Goal: Transaction & Acquisition: Book appointment/travel/reservation

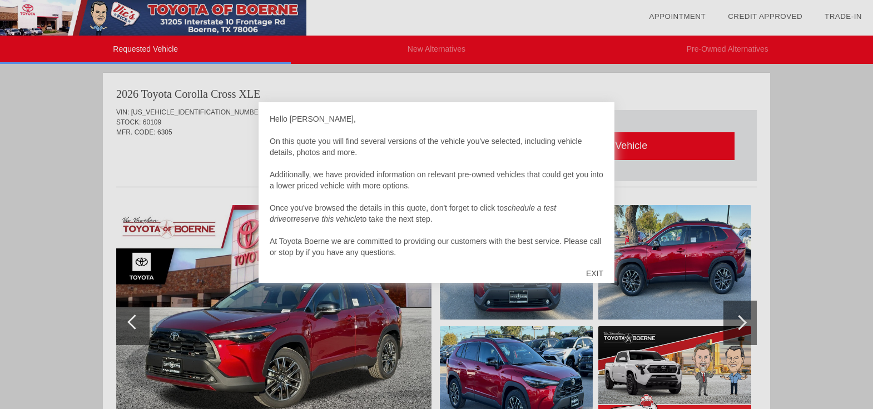
click at [234, 190] on div at bounding box center [436, 204] width 873 height 409
click at [468, 152] on div "Hello [PERSON_NAME], On this quote you will find several versions of the vehicl…" at bounding box center [437, 185] width 334 height 145
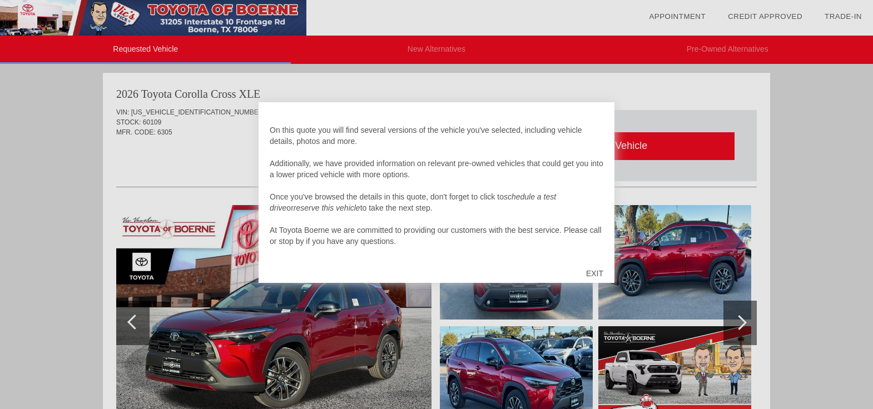
click at [360, 209] on em "reserve this vehicle" at bounding box center [327, 208] width 67 height 9
click at [392, 218] on div "Hello [PERSON_NAME], On this quote you will find several versions of the vehicl…" at bounding box center [437, 185] width 334 height 145
click at [385, 215] on div "Hello [PERSON_NAME], On this quote you will find several versions of the vehicl…" at bounding box center [437, 185] width 334 height 145
click at [397, 178] on div "Hello [PERSON_NAME], On this quote you will find several versions of the vehicl…" at bounding box center [437, 185] width 334 height 145
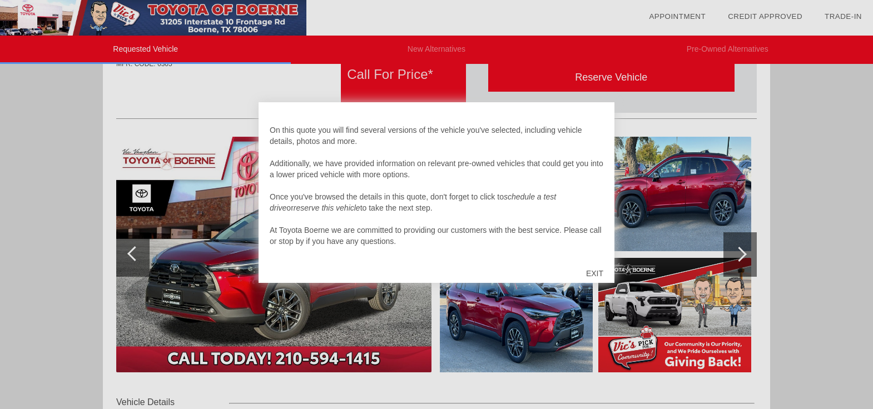
scroll to position [67, 0]
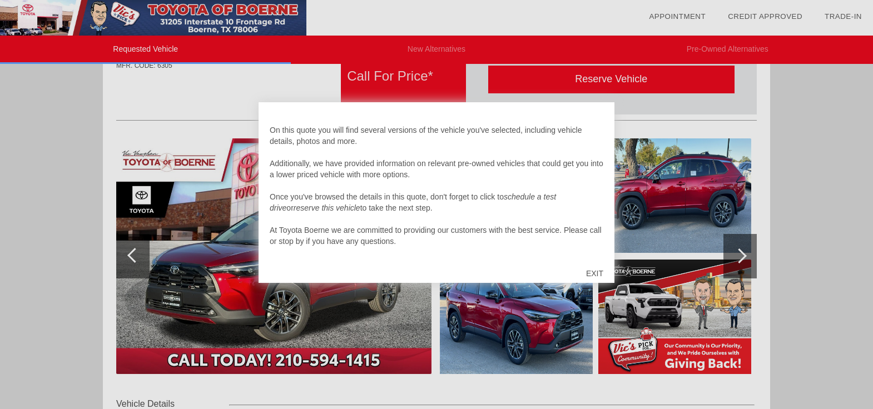
click at [598, 274] on div "EXIT" at bounding box center [594, 273] width 39 height 33
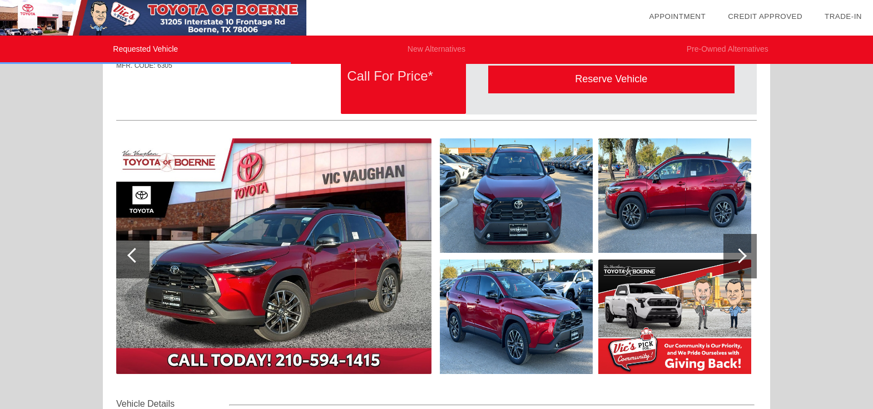
scroll to position [0, 0]
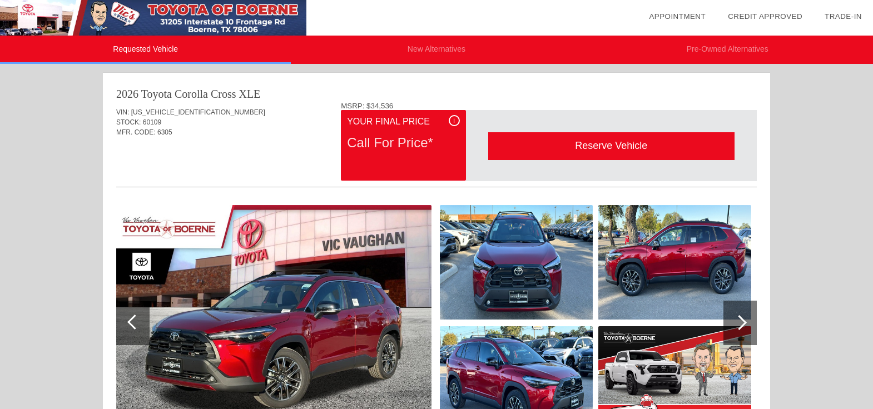
click at [258, 136] on div "MFR. CODE: 6305" at bounding box center [436, 132] width 641 height 10
click at [271, 136] on div "MFR. CODE: 6305" at bounding box center [436, 132] width 641 height 10
click at [271, 159] on div "Quoted on [DATE] 2:17:25 PM" at bounding box center [436, 163] width 641 height 18
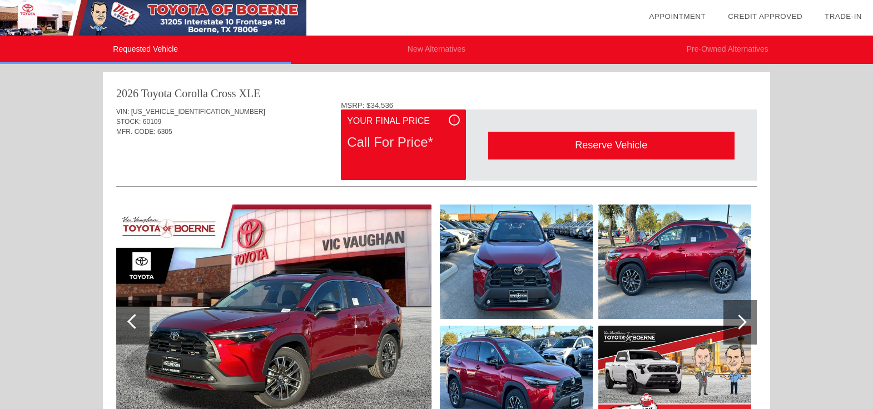
click at [86, 149] on div "Requested Vehicle New Alternatives Pre-Owned Alternatives date_range Appointmen…" at bounding box center [436, 369] width 873 height 739
click at [87, 150] on div "Requested Vehicle New Alternatives Pre-Owned Alternatives date_range Appointmen…" at bounding box center [436, 369] width 873 height 739
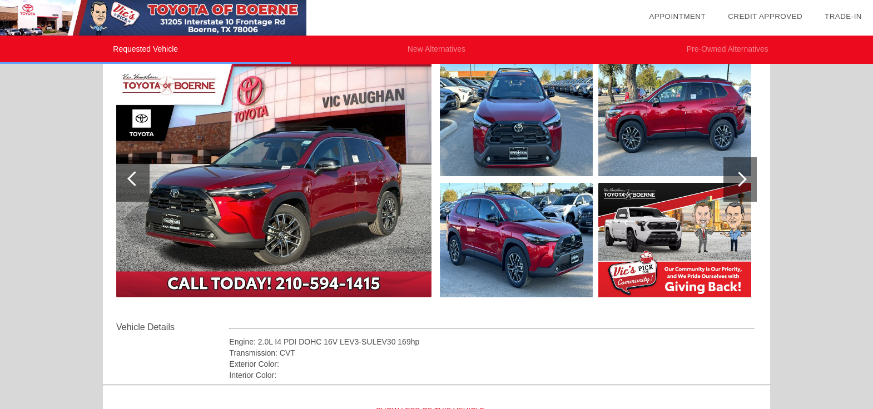
scroll to position [355, 0]
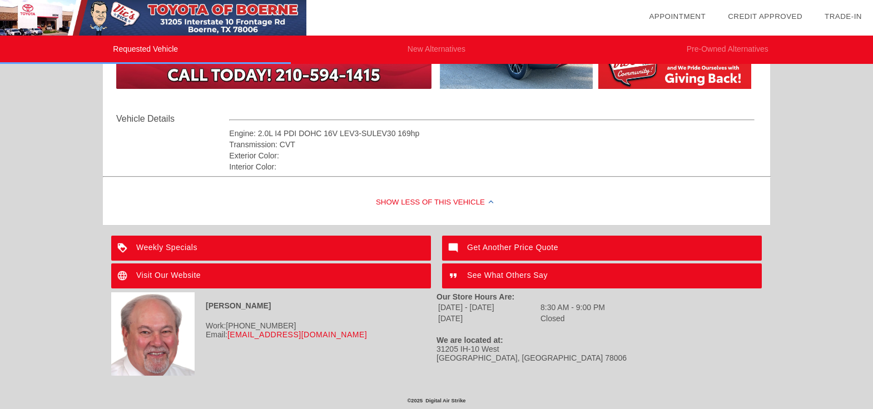
click at [84, 271] on div "Requested Vehicle New Alternatives Pre-Owned Alternatives date_range Appointmen…" at bounding box center [436, 17] width 873 height 739
